Goal: Transaction & Acquisition: Purchase product/service

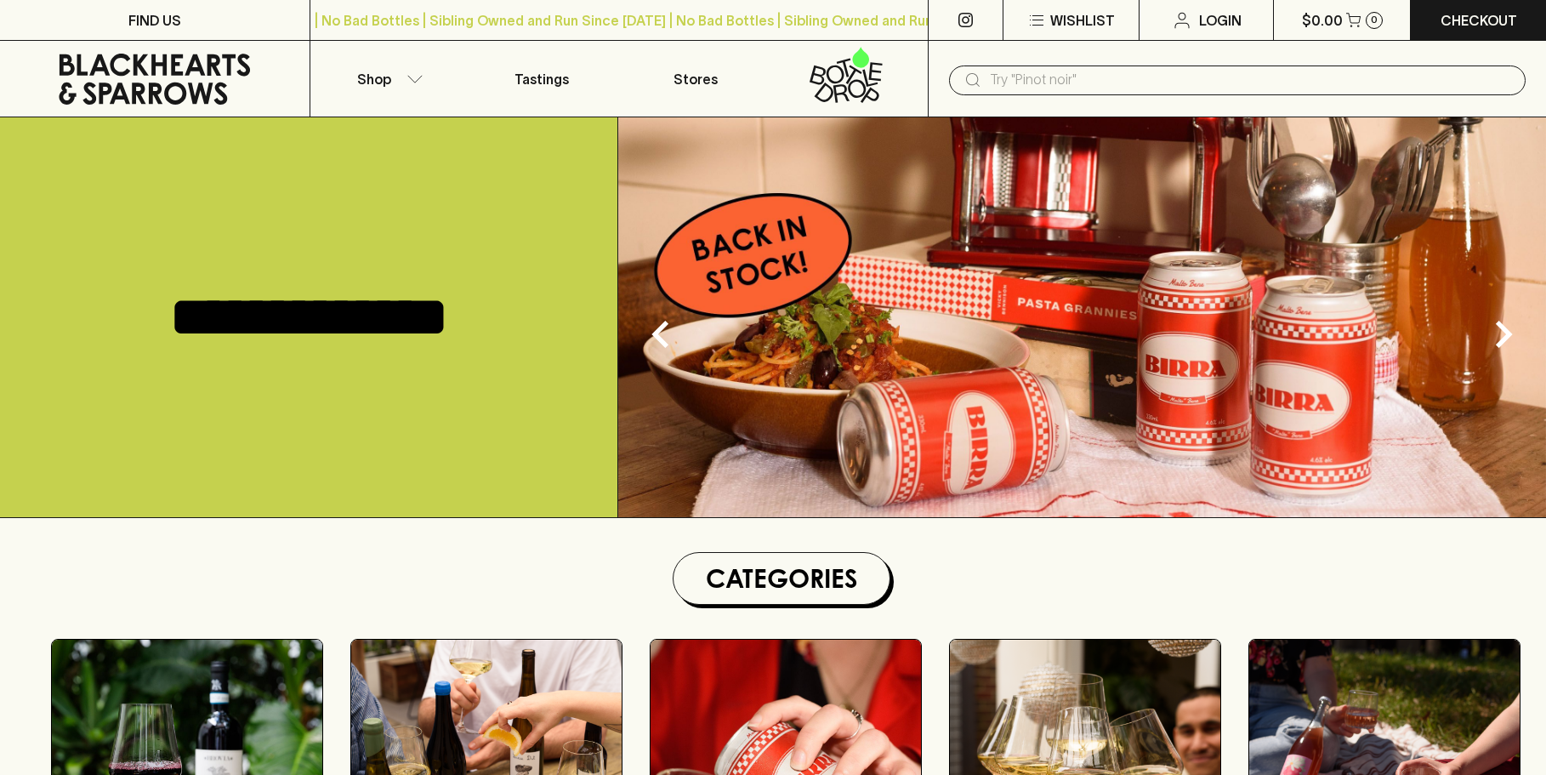
click at [1123, 77] on input "text" at bounding box center [1251, 79] width 522 height 27
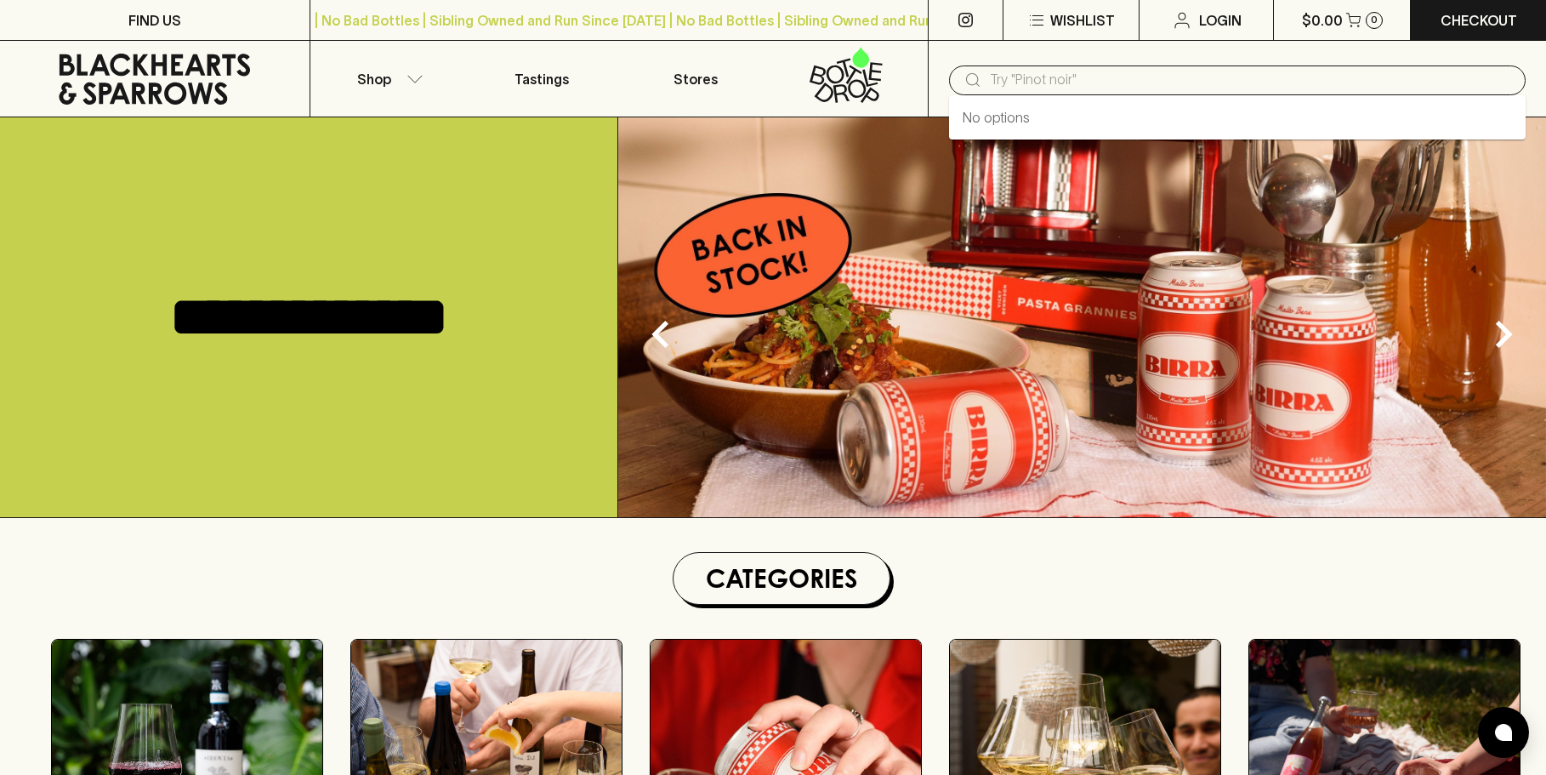
paste input "Allouchery Deguerne Blanc de Blancs Champagne NV"
type input "Allouchery Deguerne Blanc de Blancs Champagne NV"
click at [1109, 113] on link "Allouchery Deguerne Blanc de Blancs Champagne NV" at bounding box center [1127, 117] width 330 height 20
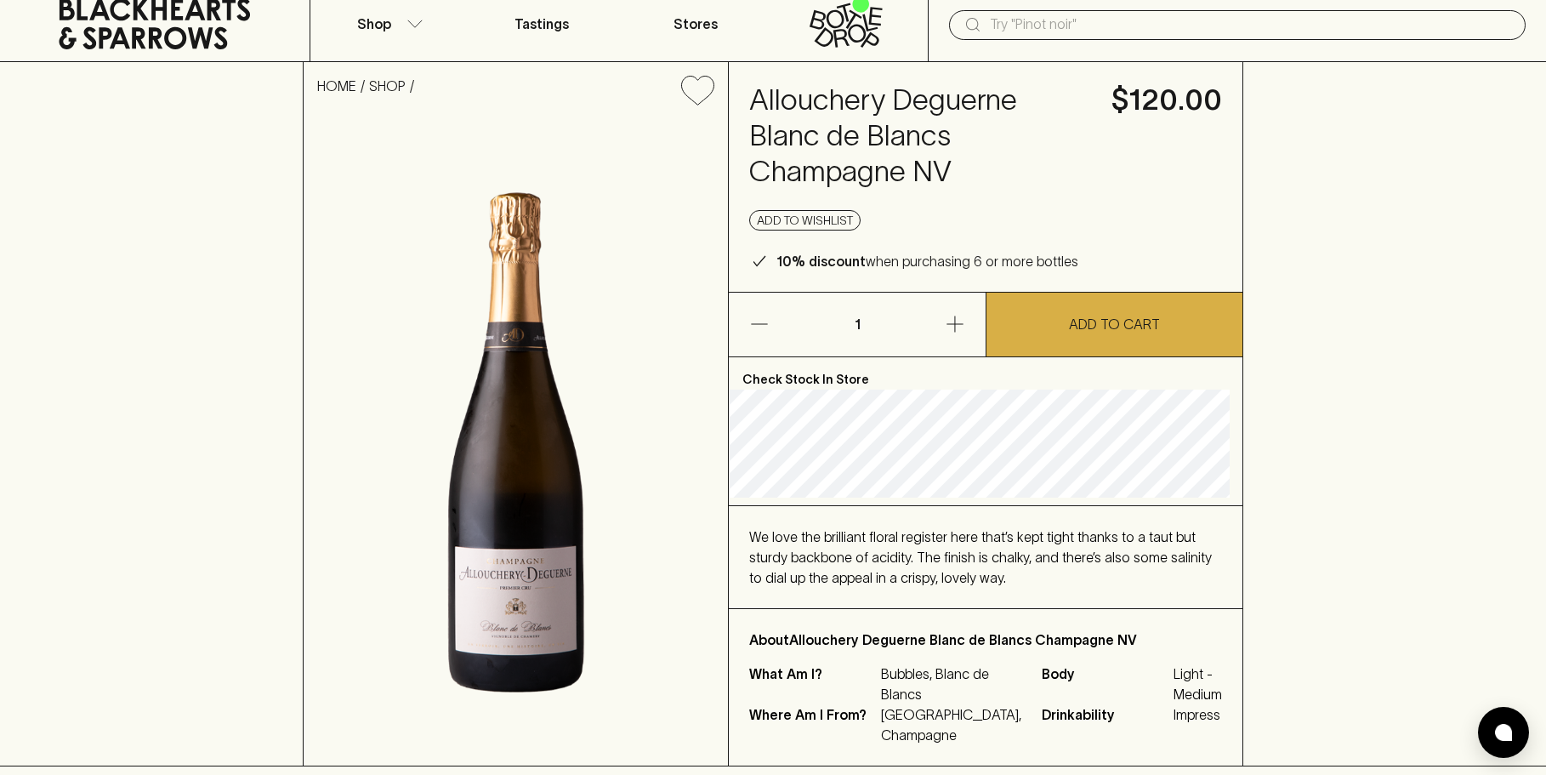
scroll to position [85, 0]
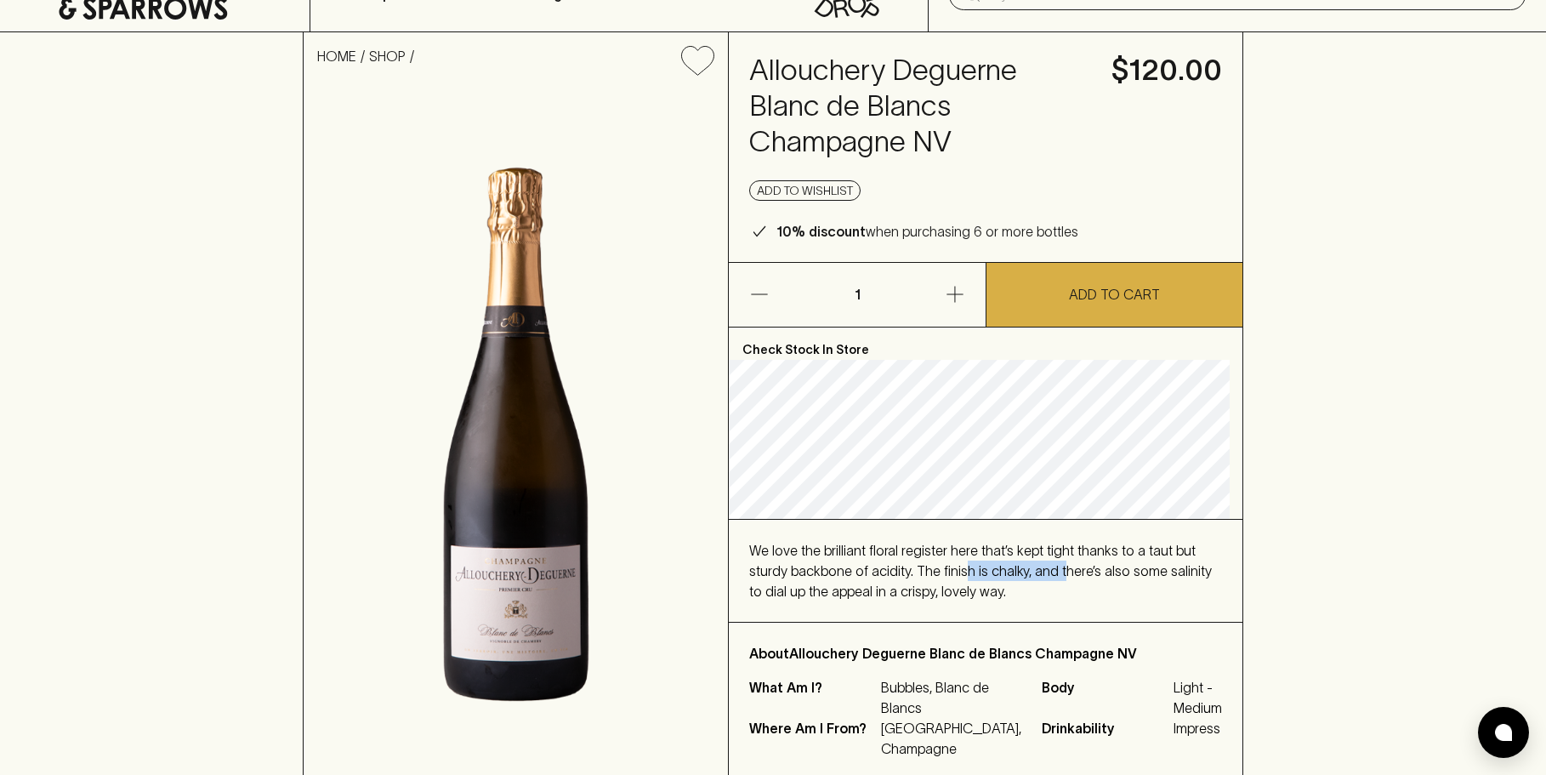
drag, startPoint x: 968, startPoint y: 572, endPoint x: 1063, endPoint y: 573, distance: 95.2
click at [1063, 573] on span "We love the brilliant floral register here that’s kept tight thanks to a taut b…" at bounding box center [980, 570] width 463 height 56
click at [1070, 566] on span "We love the brilliant floral register here that’s kept tight thanks to a taut b…" at bounding box center [980, 570] width 463 height 56
drag, startPoint x: 890, startPoint y: 587, endPoint x: 979, endPoint y: 587, distance: 89.3
click at [979, 587] on span "We love the brilliant floral register here that’s kept tight thanks to a taut b…" at bounding box center [980, 570] width 463 height 56
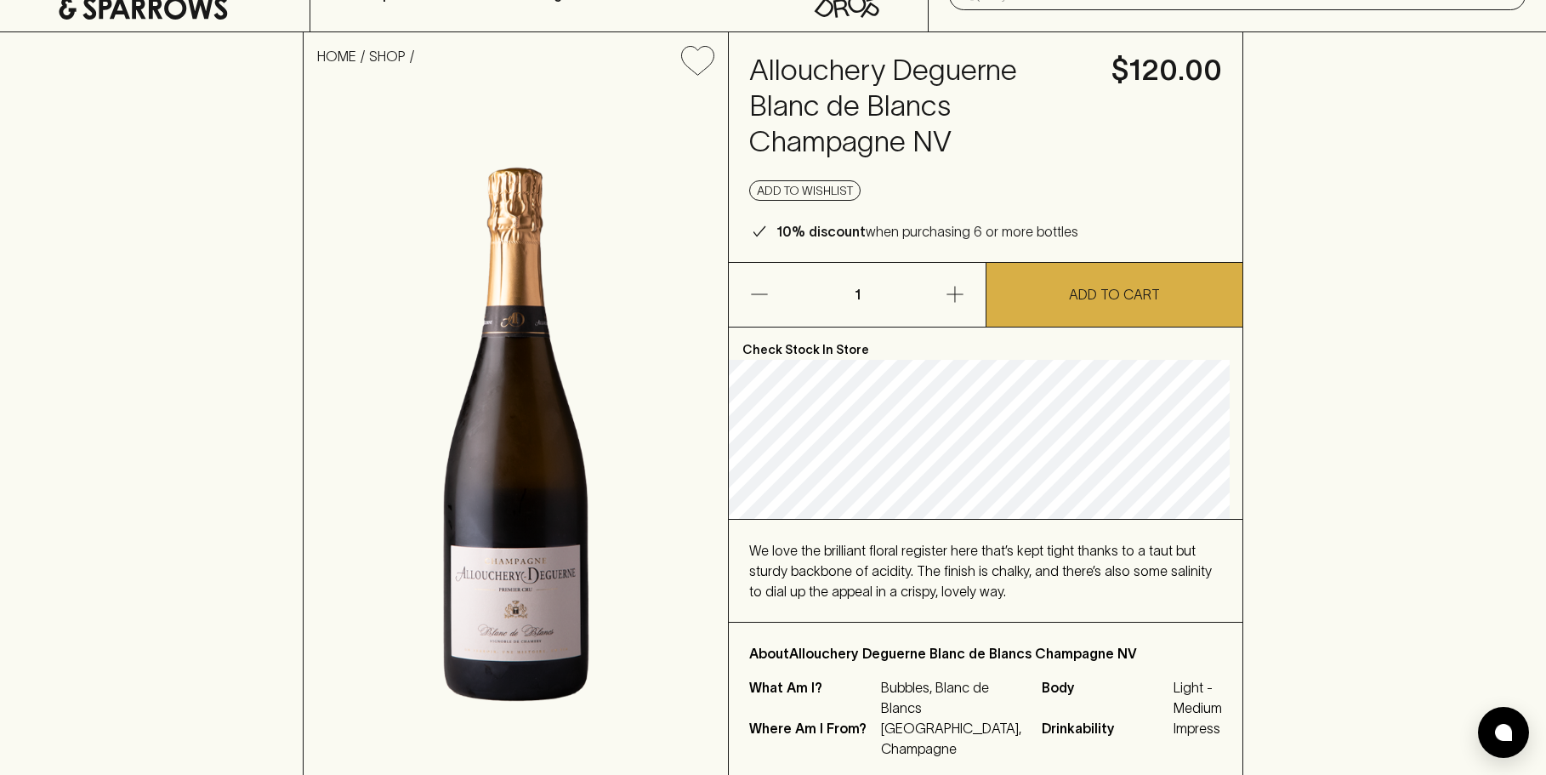
click at [1053, 590] on div "We love the brilliant floral register here that’s kept tight thanks to a taut b…" at bounding box center [985, 570] width 473 height 61
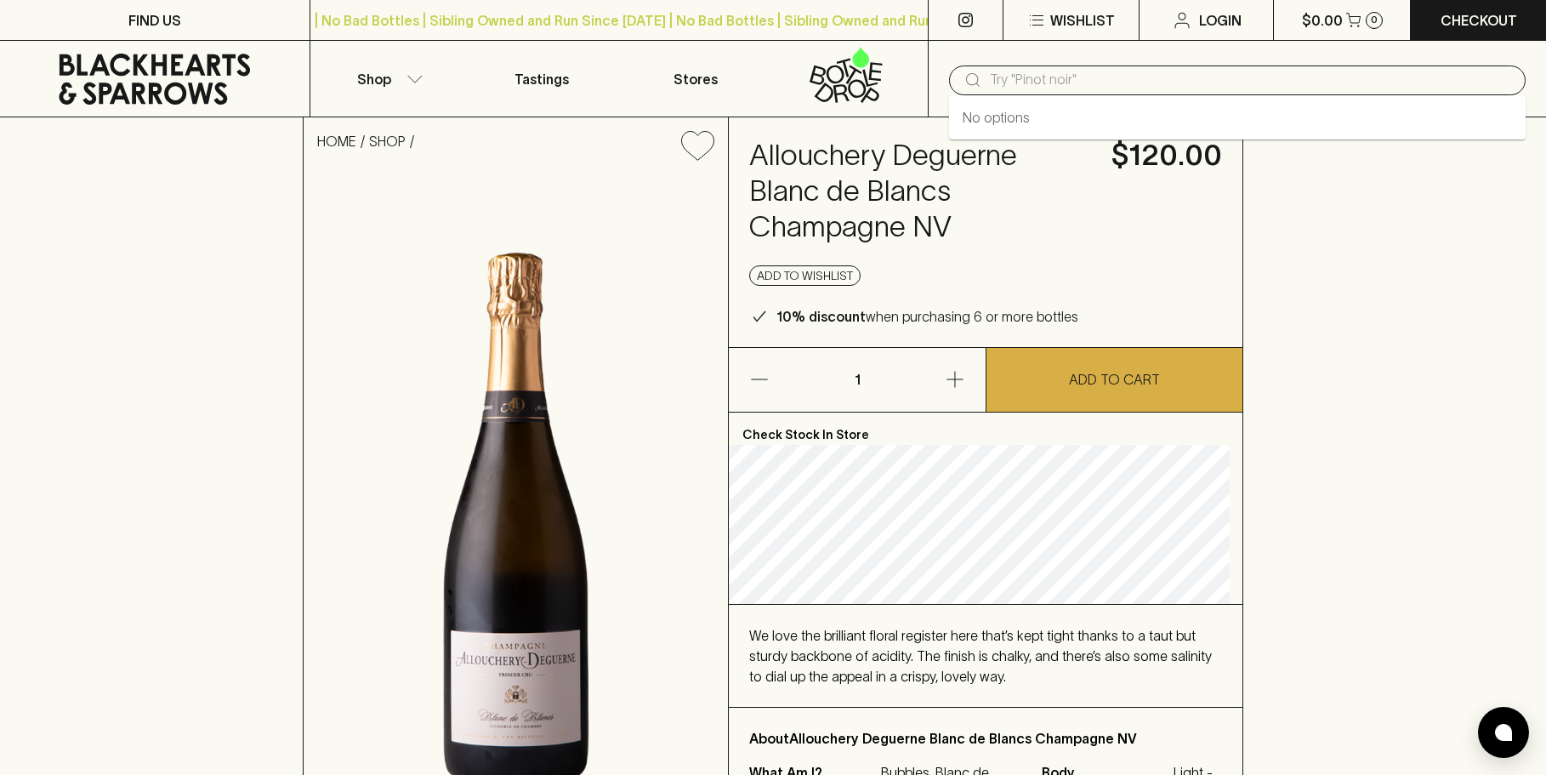
click at [1074, 73] on input "text" at bounding box center [1251, 79] width 522 height 27
click at [1254, 121] on link "[PERSON_NAME] Bourgogne Hautes-Cotes de Beaune La Foulotte Blanc 2020" at bounding box center [1204, 117] width 484 height 20
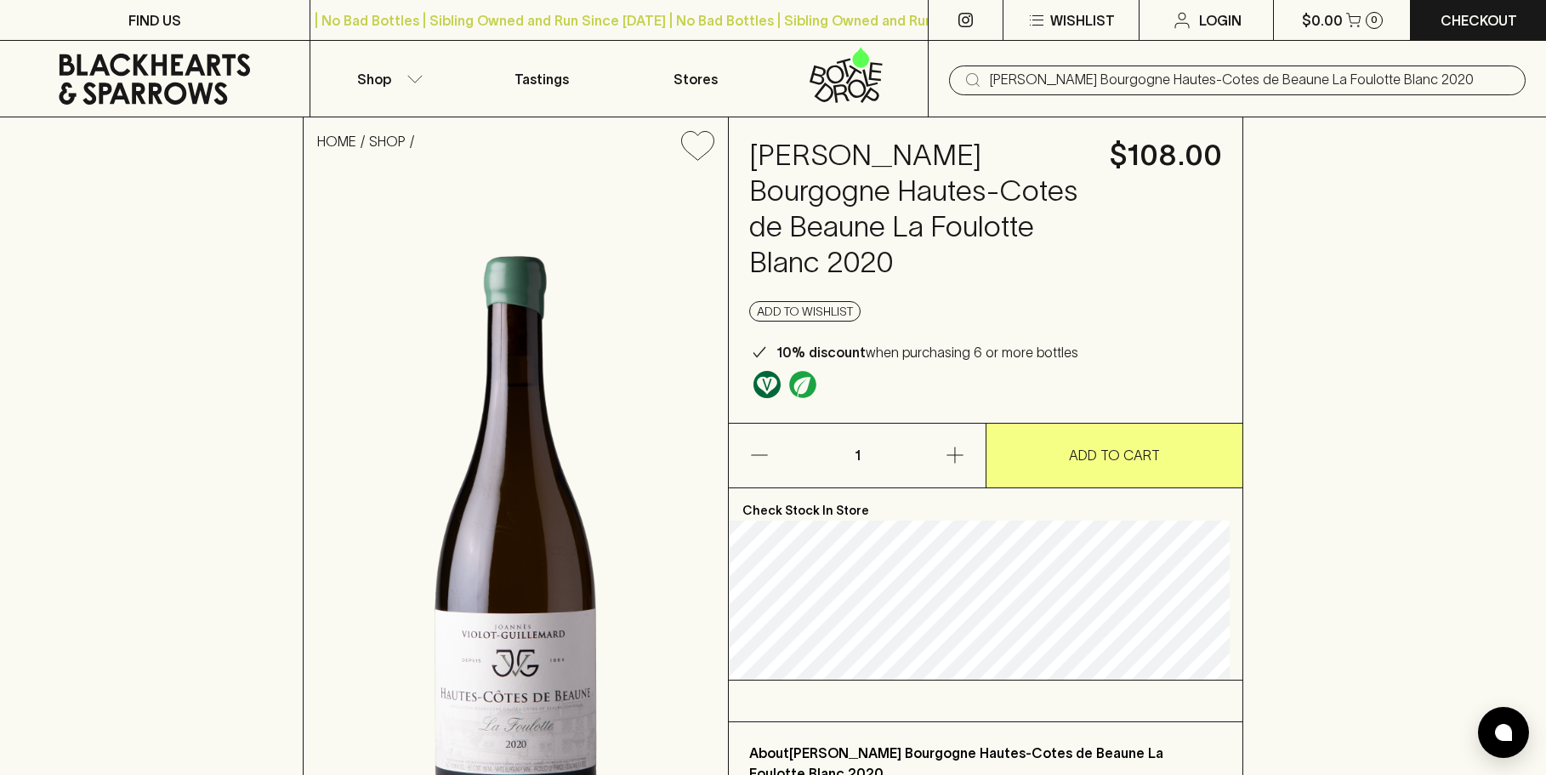
type input "[PERSON_NAME] Bourgogne Hautes-Cotes de Beaune La Foulotte Blanc 2020"
click at [407, 77] on icon "button" at bounding box center [414, 79] width 17 height 9
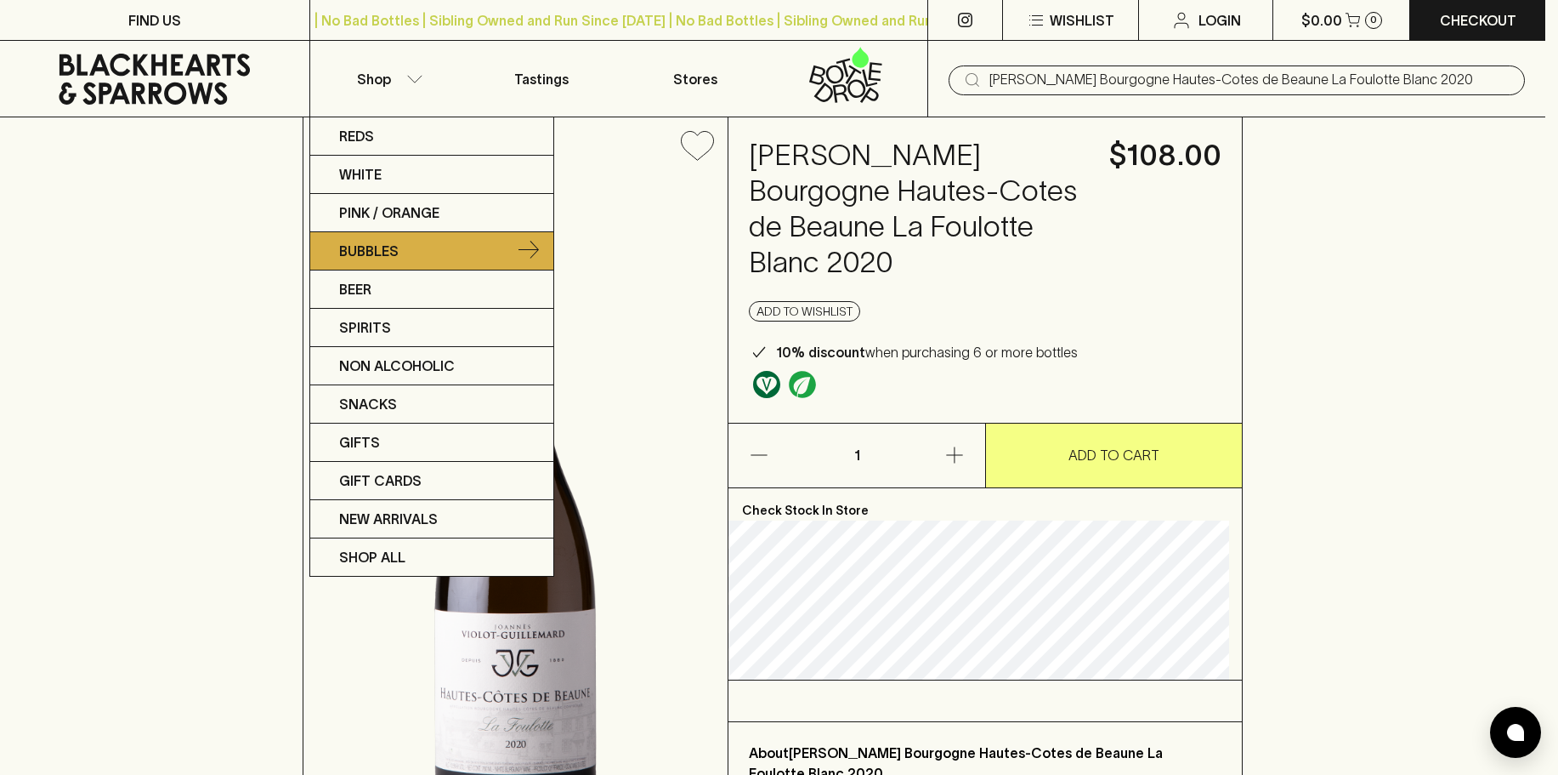
click at [414, 247] on link "Bubbles" at bounding box center [431, 251] width 243 height 38
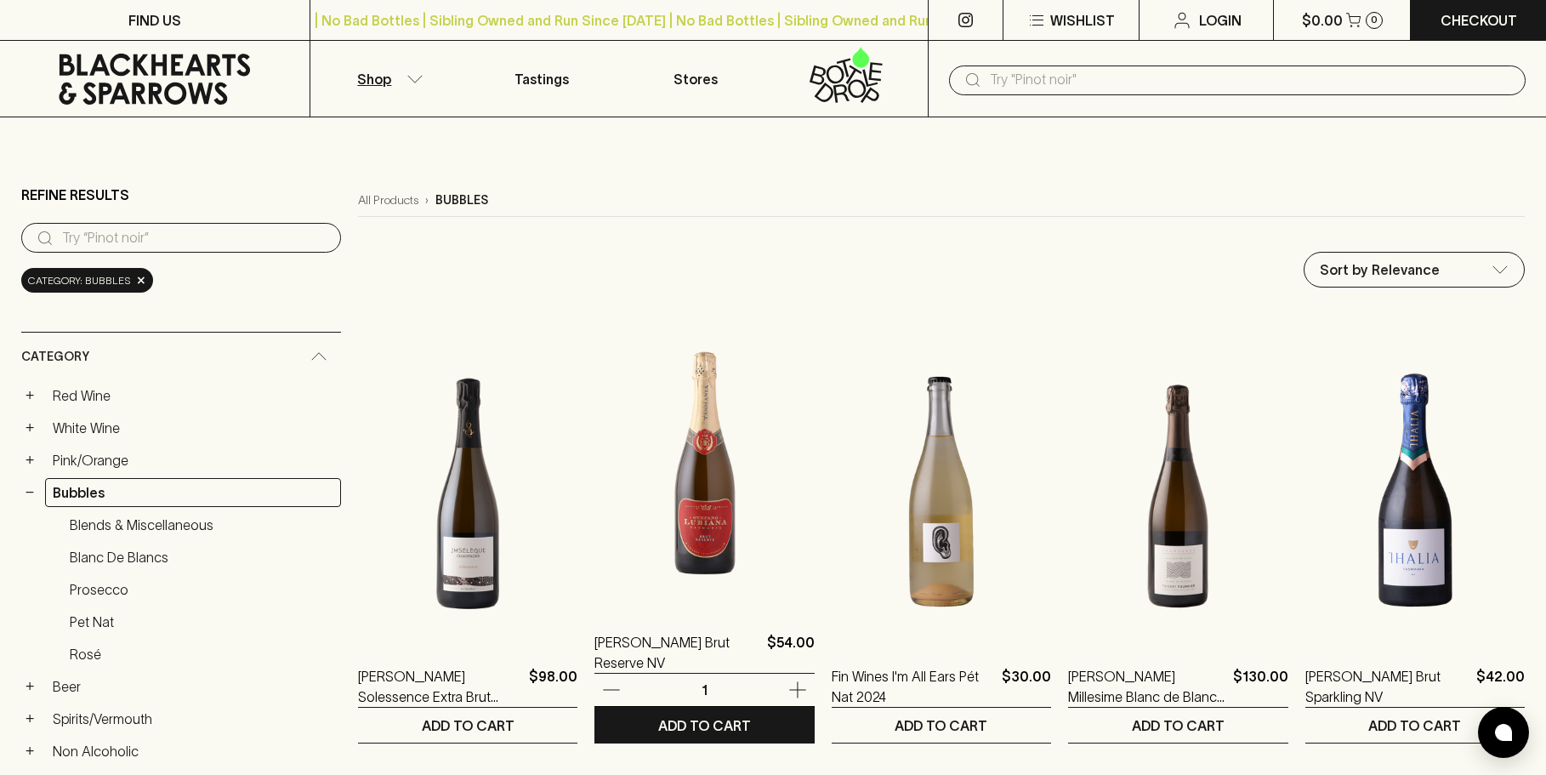
click at [637, 525] on img at bounding box center [703, 458] width 219 height 298
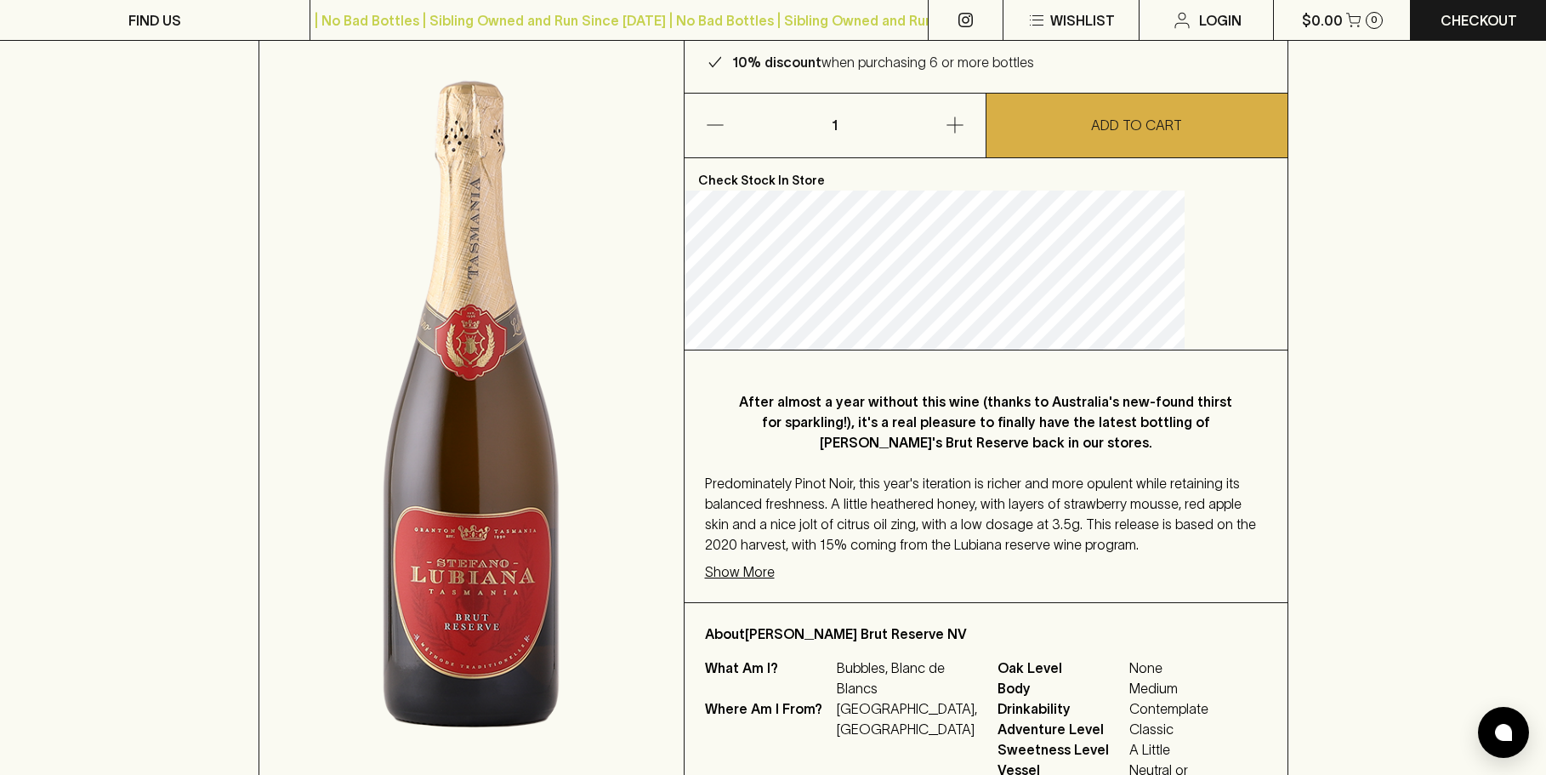
scroll to position [255, 0]
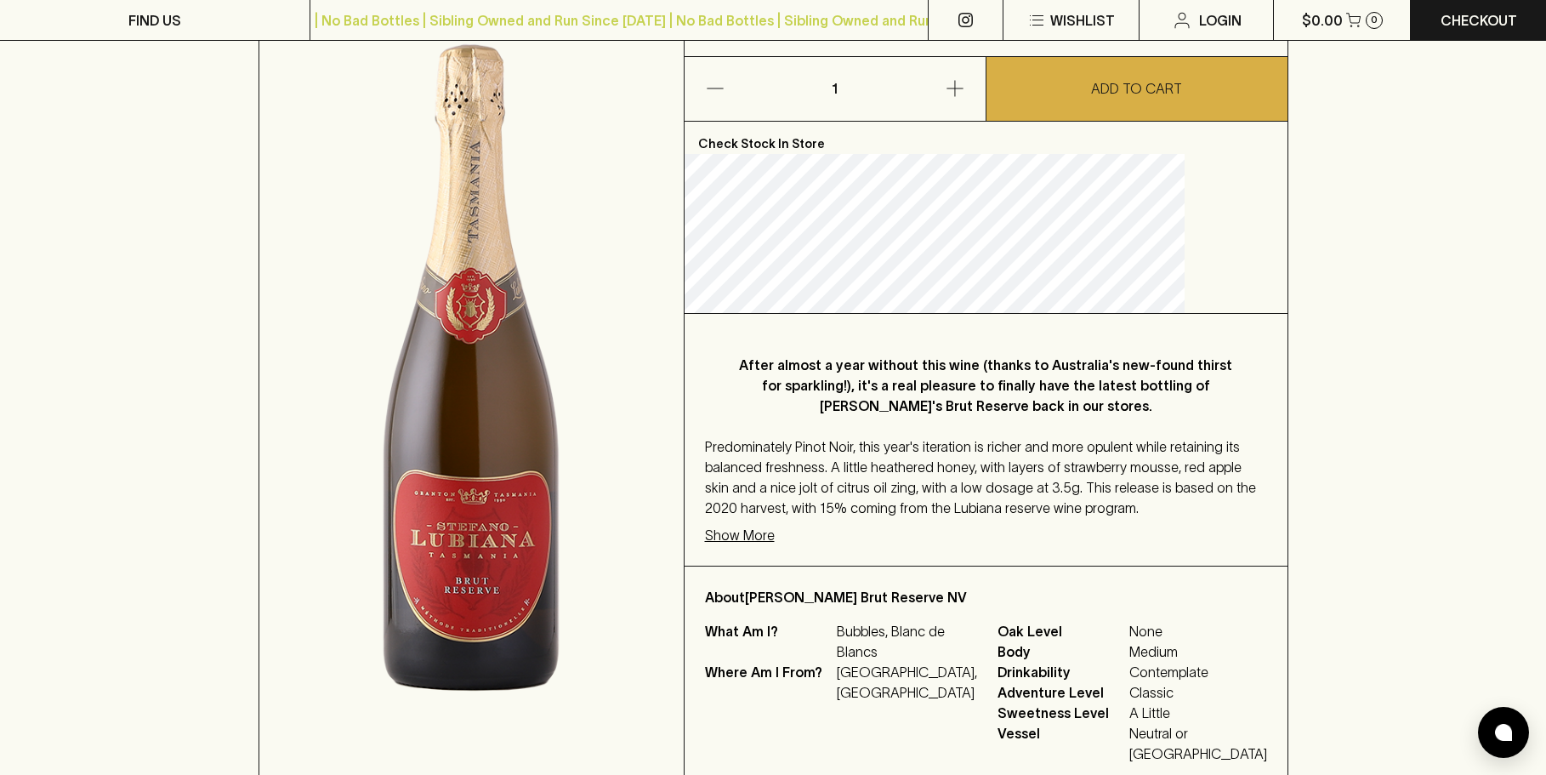
click at [929, 403] on p "After almost a year without this wine (thanks to Australia's new-found thirst f…" at bounding box center [986, 385] width 494 height 61
drag, startPoint x: 905, startPoint y: 388, endPoint x: 977, endPoint y: 387, distance: 71.4
click at [977, 387] on p "After almost a year without this wine (thanks to Australia's new-found thirst f…" at bounding box center [986, 385] width 494 height 61
click at [986, 412] on p "After almost a year without this wine (thanks to Australia's new-found thirst f…" at bounding box center [986, 385] width 494 height 61
drag, startPoint x: 839, startPoint y: 463, endPoint x: 962, endPoint y: 459, distance: 123.4
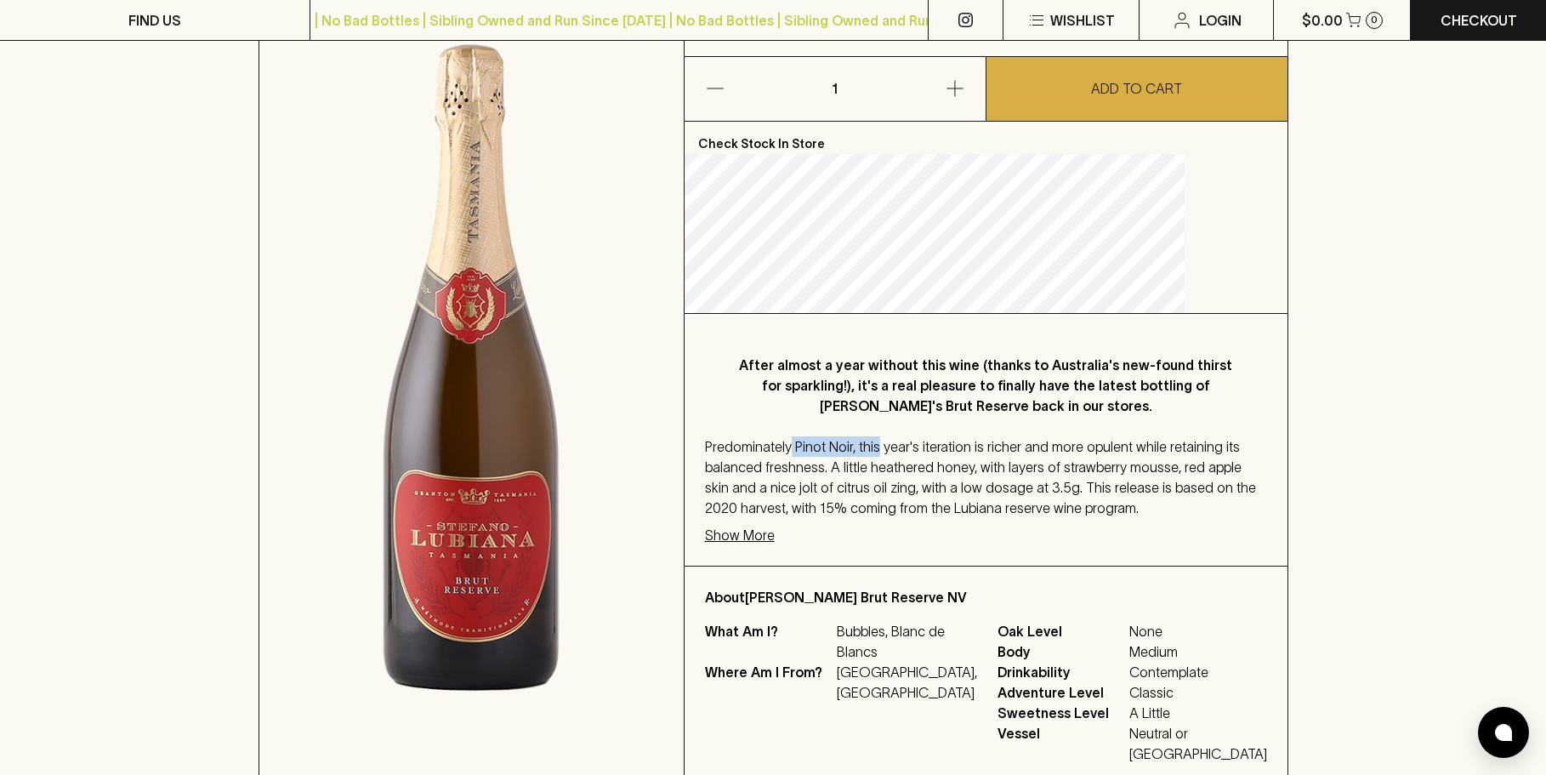
click at [930, 461] on span "Predominately Pinot Noir, this year's iteration is richer and more opulent whil…" at bounding box center [980, 477] width 551 height 77
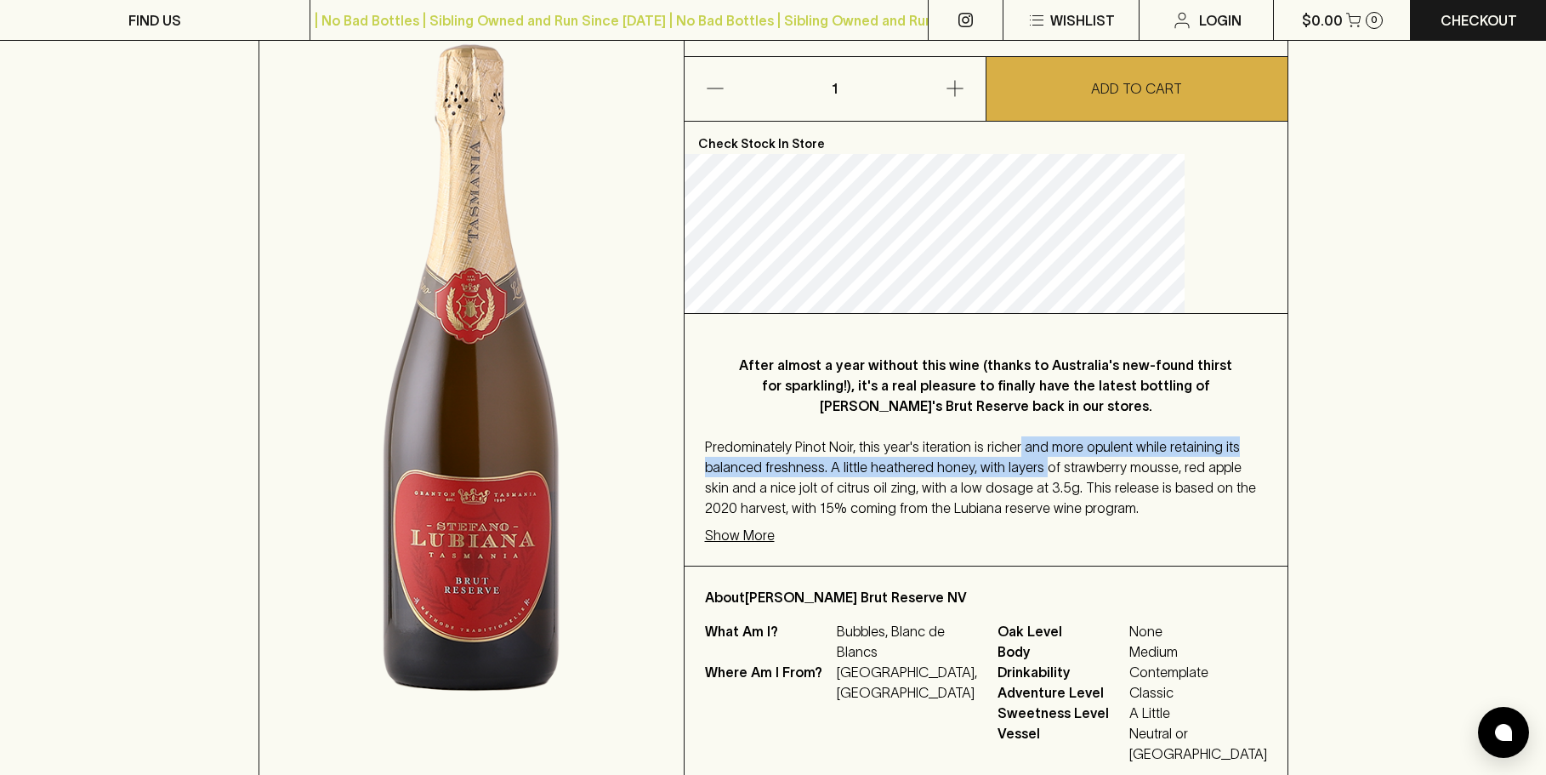
drag, startPoint x: 1063, startPoint y: 470, endPoint x: 1160, endPoint y: 480, distance: 97.4
click at [1160, 480] on span "Predominately Pinot Noir, this year's iteration is richer and more opulent whil…" at bounding box center [980, 477] width 551 height 77
click at [1187, 489] on div "Predominately Pinot Noir, this year's iteration is richer and more opulent whil…" at bounding box center [986, 477] width 562 height 82
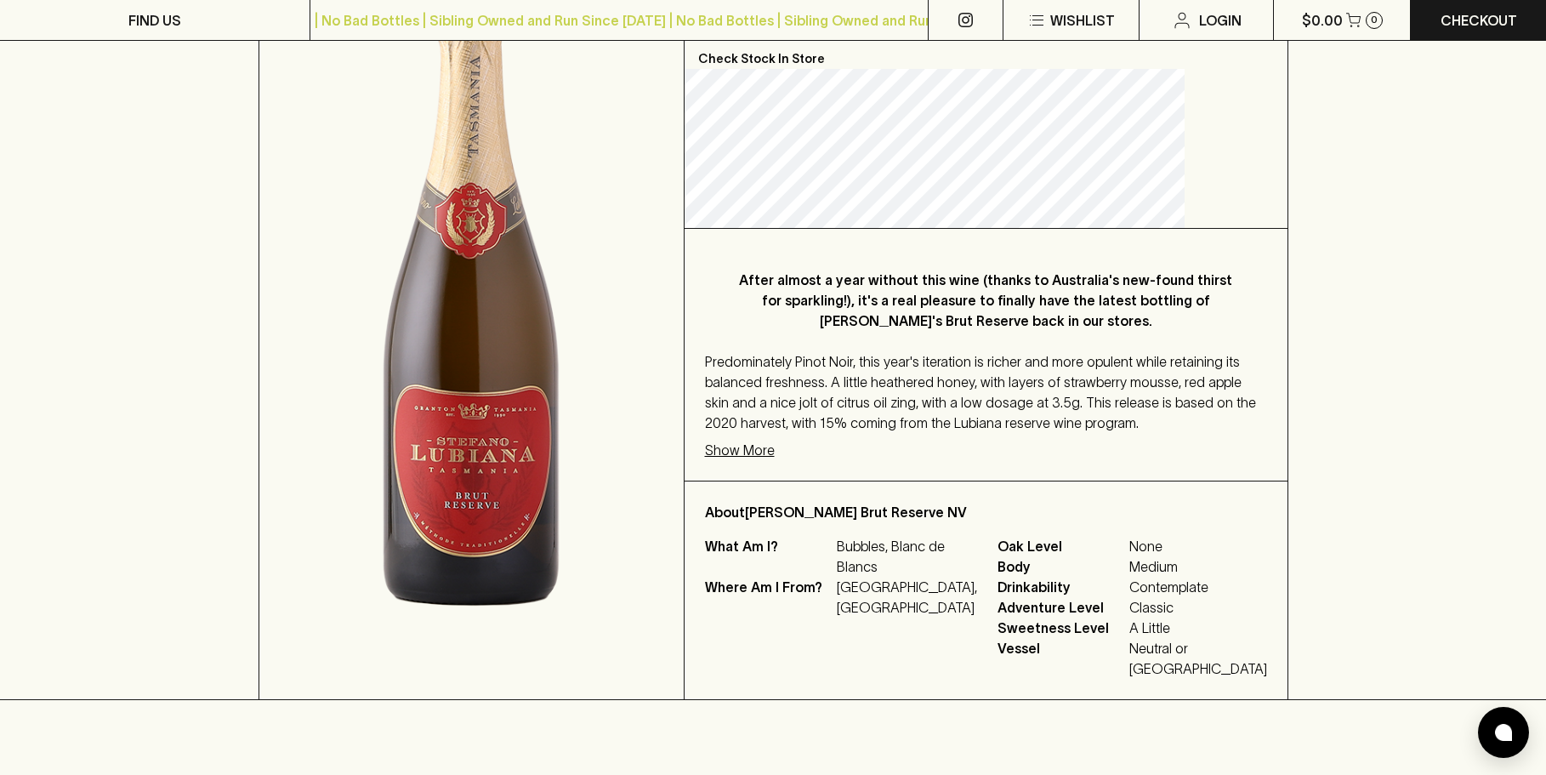
click at [775, 460] on p "Show More" at bounding box center [740, 450] width 70 height 20
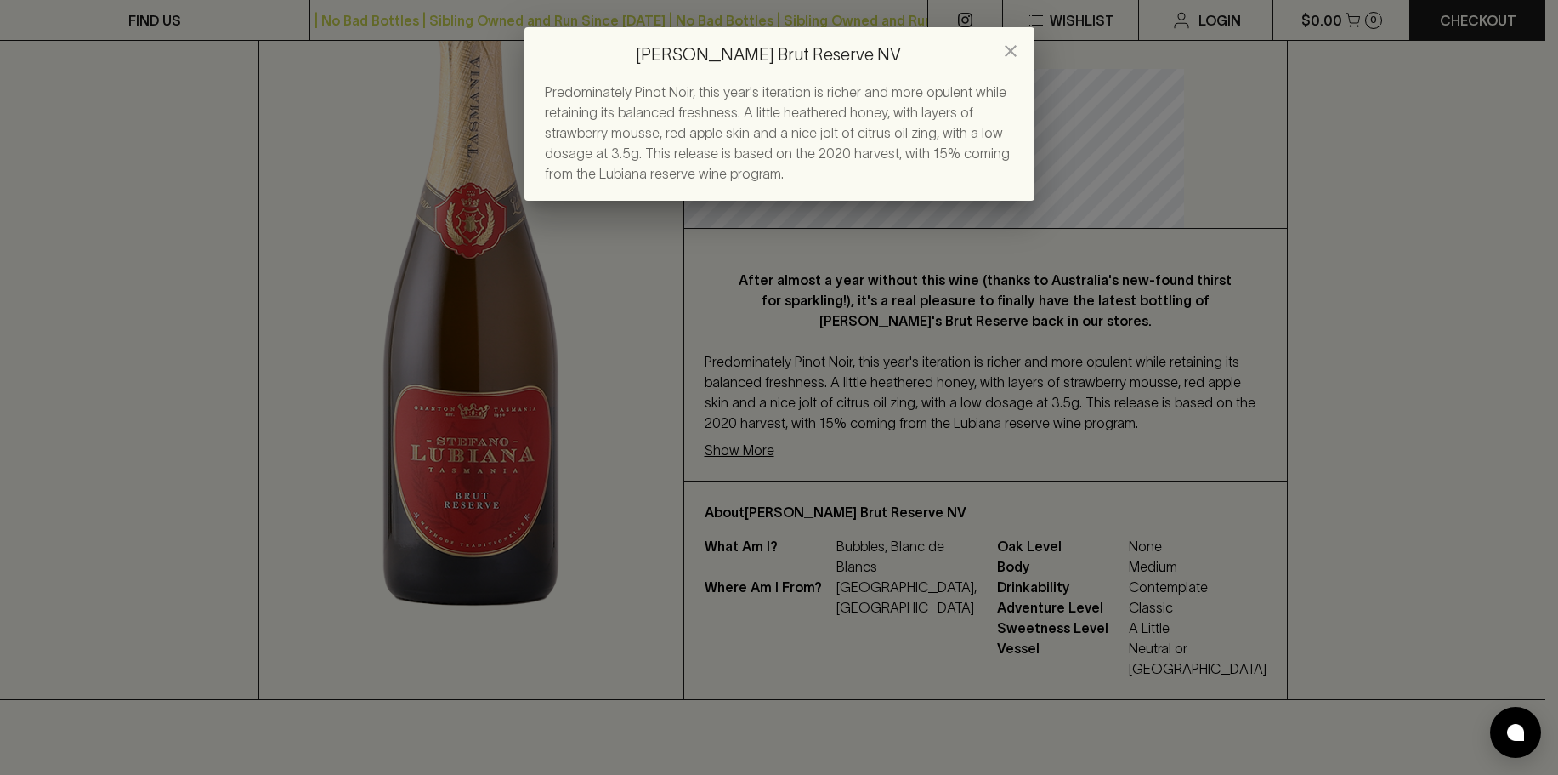
click at [958, 391] on div "[PERSON_NAME] Brut Reserve NV Predominately Pinot Noir, this year's iteration i…" at bounding box center [779, 387] width 1558 height 775
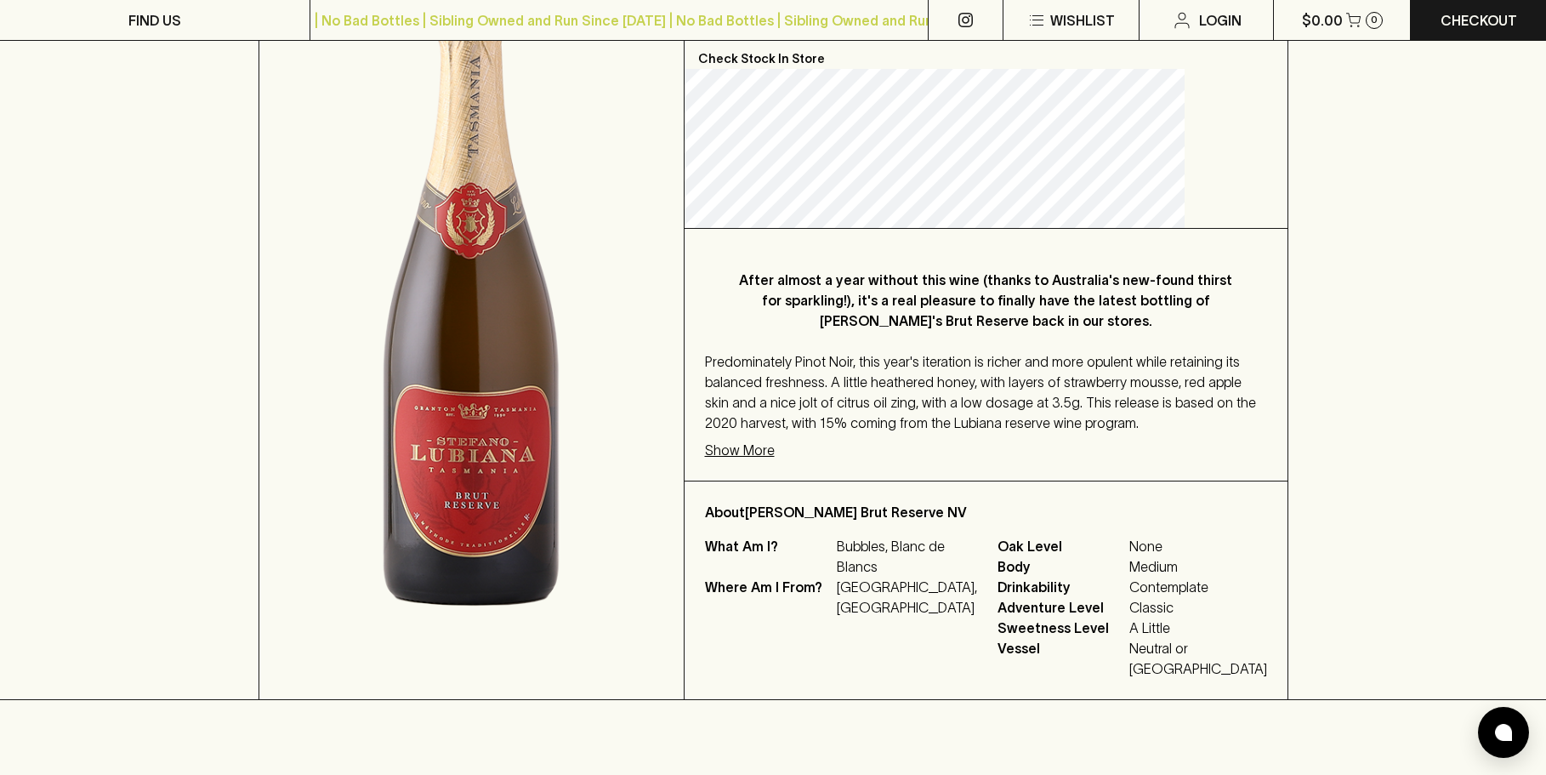
click at [775, 460] on p "Show More" at bounding box center [740, 450] width 70 height 20
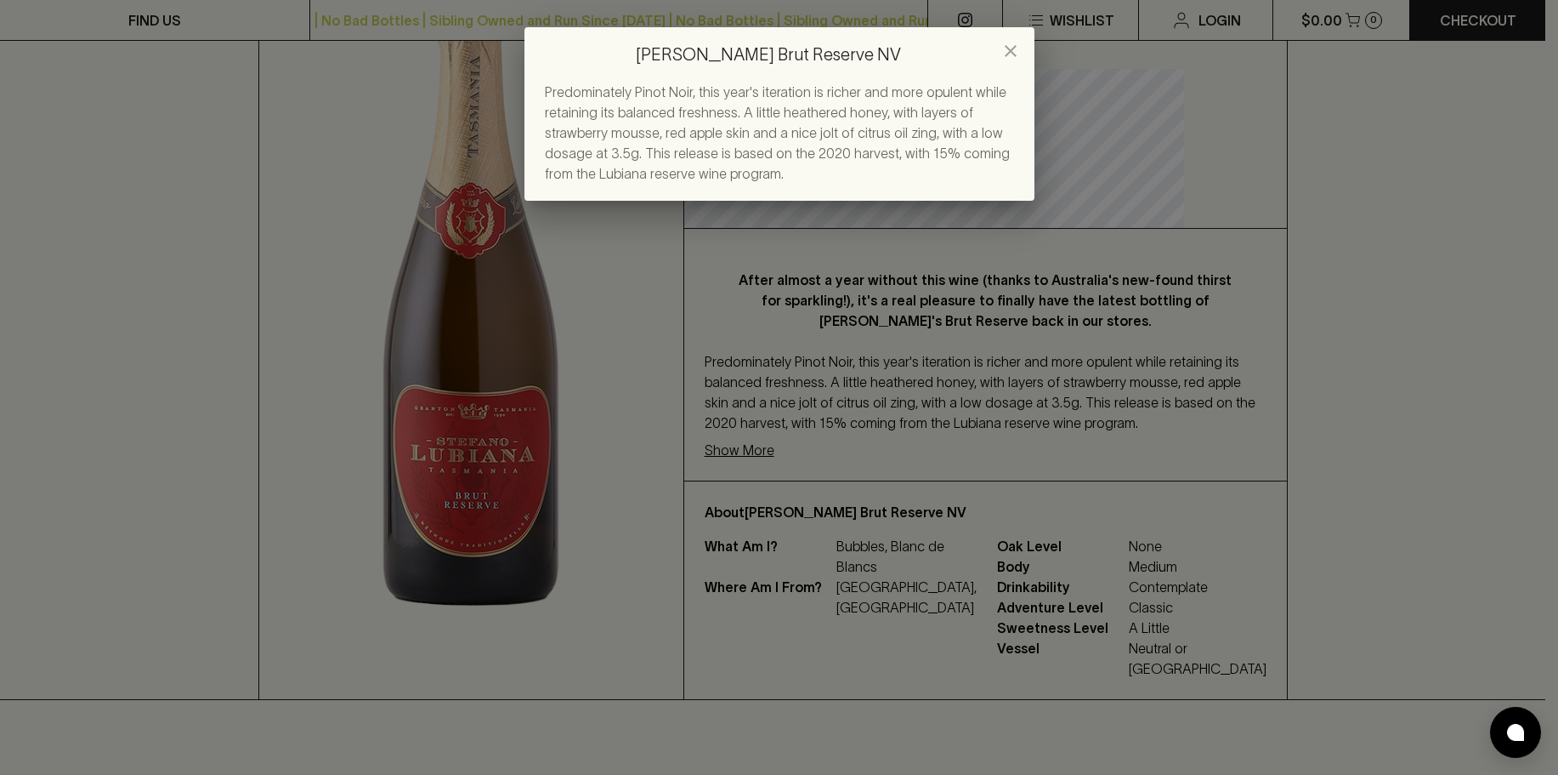
click at [1195, 354] on div "[PERSON_NAME] Brut Reserve NV Predominately Pinot Noir, this year's iteration i…" at bounding box center [779, 387] width 1558 height 775
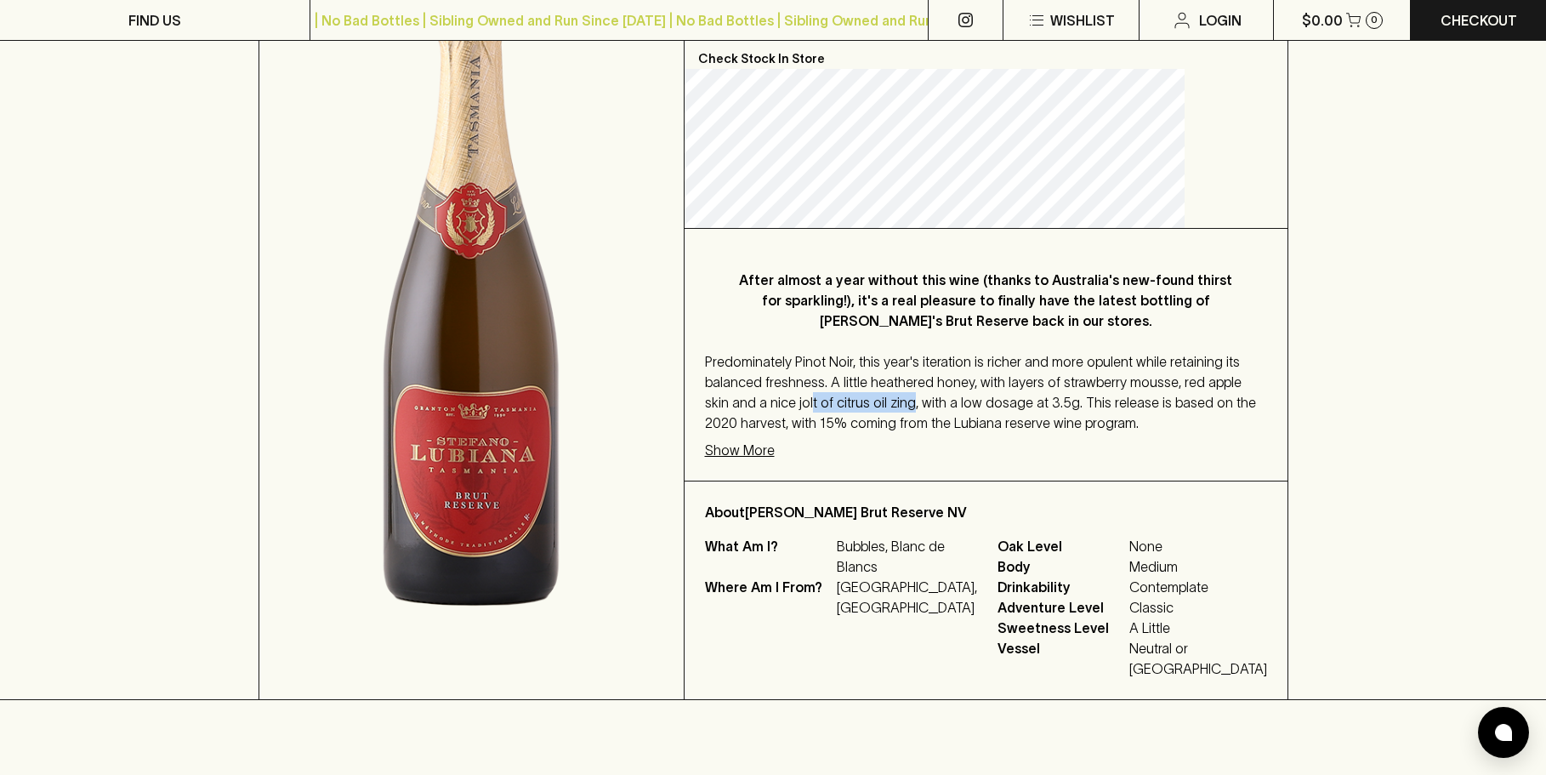
drag, startPoint x: 1134, startPoint y: 422, endPoint x: 1037, endPoint y: 418, distance: 97.0
click at [1037, 418] on span "Predominately Pinot Noir, this year's iteration is richer and more opulent whil…" at bounding box center [980, 392] width 551 height 77
drag, startPoint x: 911, startPoint y: 423, endPoint x: 943, endPoint y: 423, distance: 31.5
click at [943, 423] on span "Predominately Pinot Noir, this year's iteration is richer and more opulent whil…" at bounding box center [980, 392] width 551 height 77
drag, startPoint x: 1011, startPoint y: 424, endPoint x: 1053, endPoint y: 424, distance: 42.5
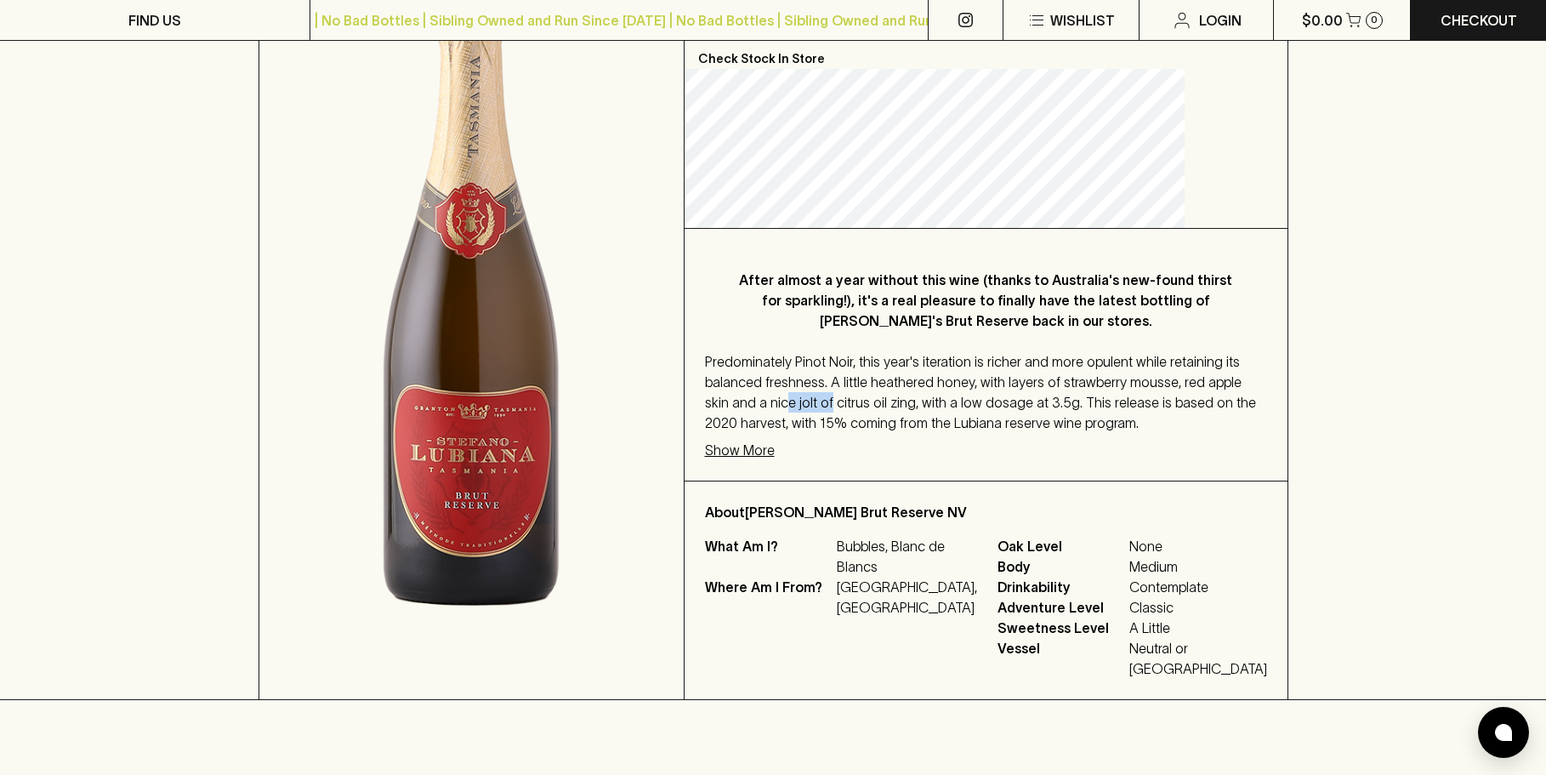
click at [1053, 424] on span "Predominately Pinot Noir, this year's iteration is richer and more opulent whil…" at bounding box center [980, 392] width 551 height 77
drag, startPoint x: 856, startPoint y: 299, endPoint x: 888, endPoint y: 304, distance: 32.6
click at [888, 304] on p "After almost a year without this wine (thanks to Australia's new-found thirst f…" at bounding box center [986, 300] width 494 height 61
click at [1001, 315] on p "After almost a year without this wine (thanks to Australia's new-found thirst f…" at bounding box center [986, 300] width 494 height 61
